Goal: Check status: Check status

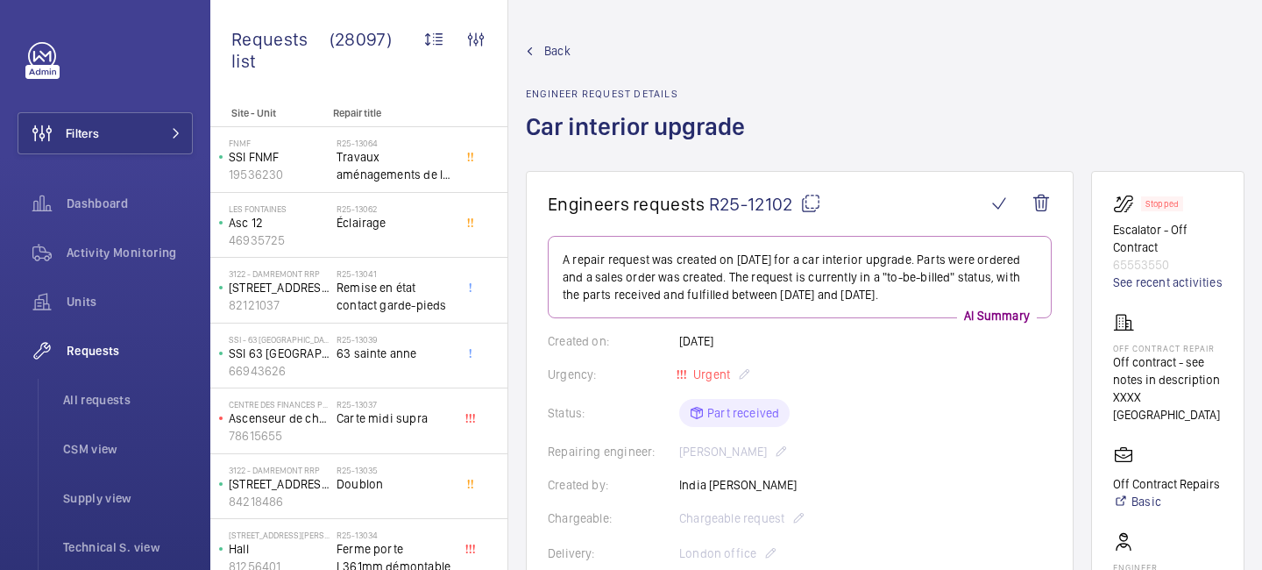
click at [804, 206] on mat-icon at bounding box center [810, 203] width 21 height 21
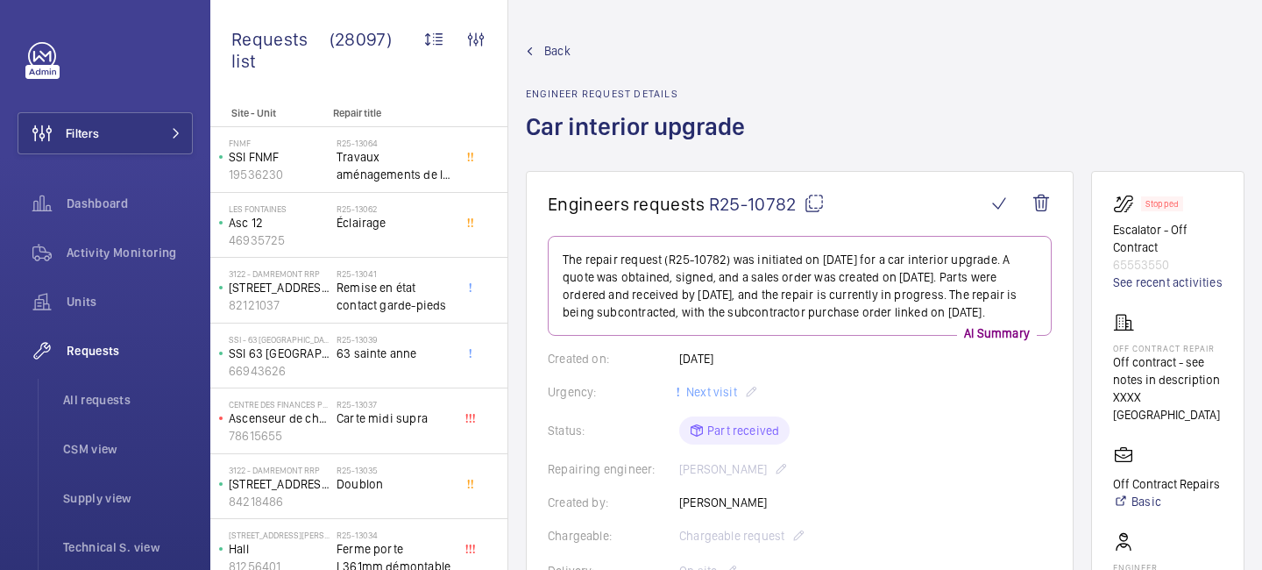
click at [813, 204] on mat-icon at bounding box center [814, 203] width 21 height 21
